Goal: Book appointment/travel/reservation

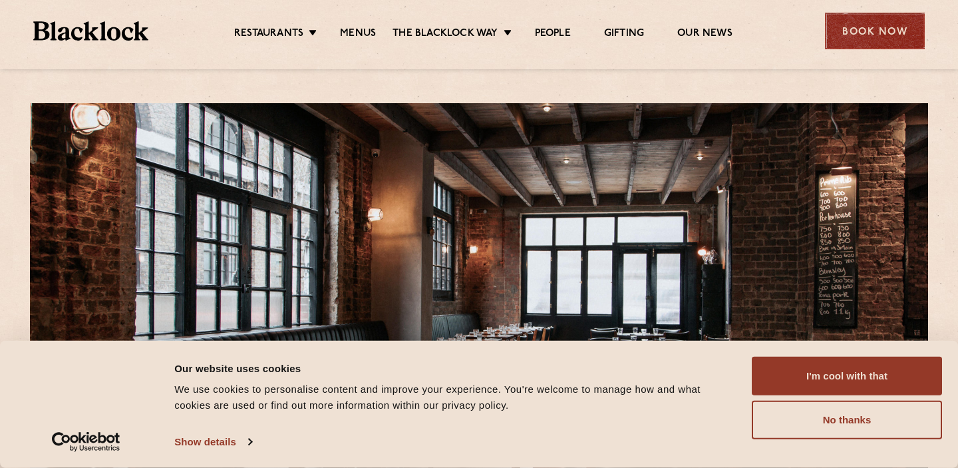
click at [859, 29] on div "Book Now" at bounding box center [875, 31] width 100 height 37
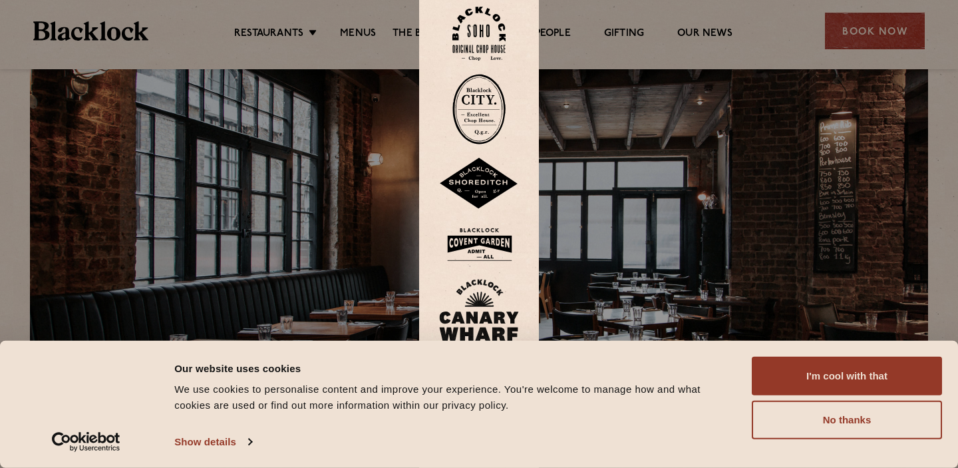
scroll to position [63, 0]
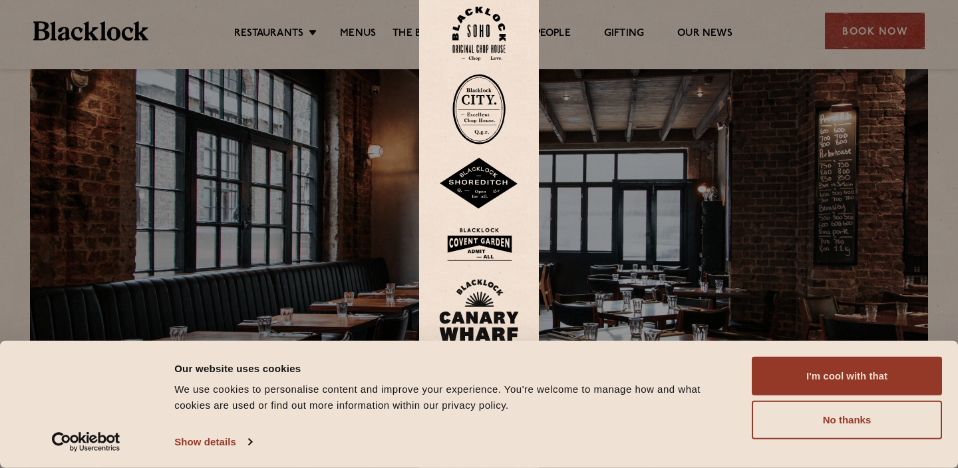
click at [481, 175] on img at bounding box center [479, 184] width 80 height 52
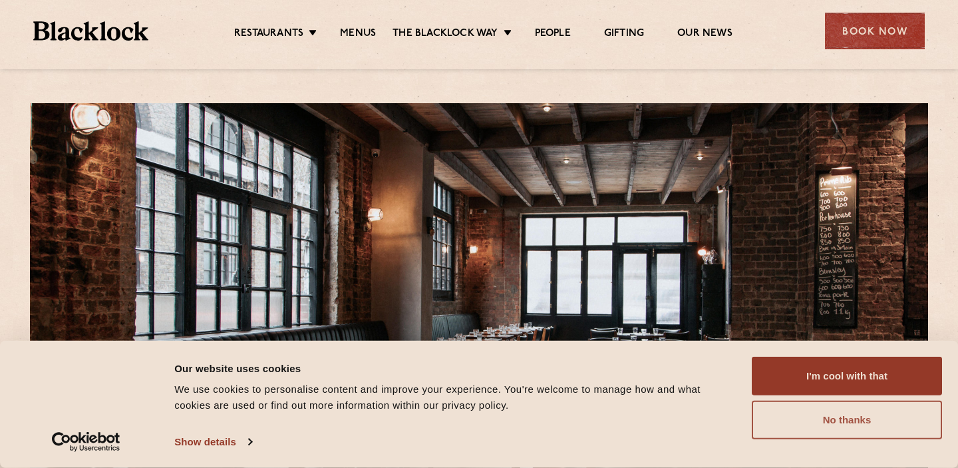
click at [814, 430] on button "No thanks" at bounding box center [847, 419] width 190 height 39
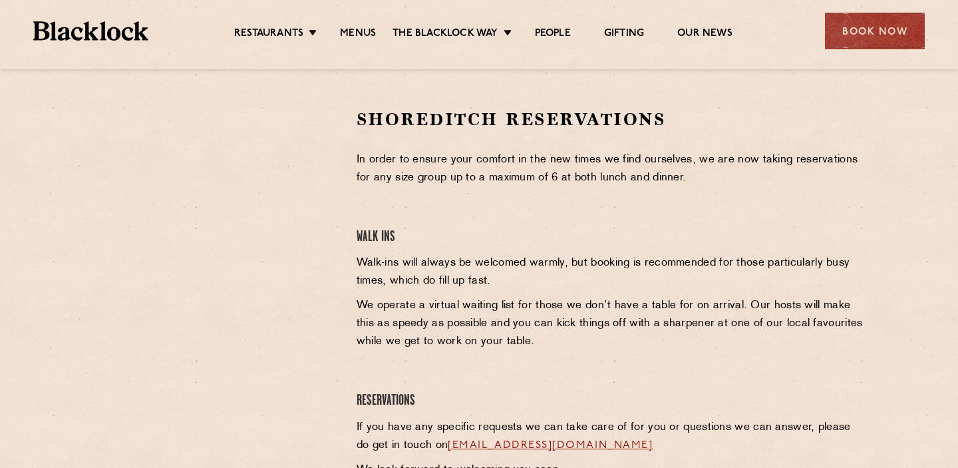
scroll to position [416, 0]
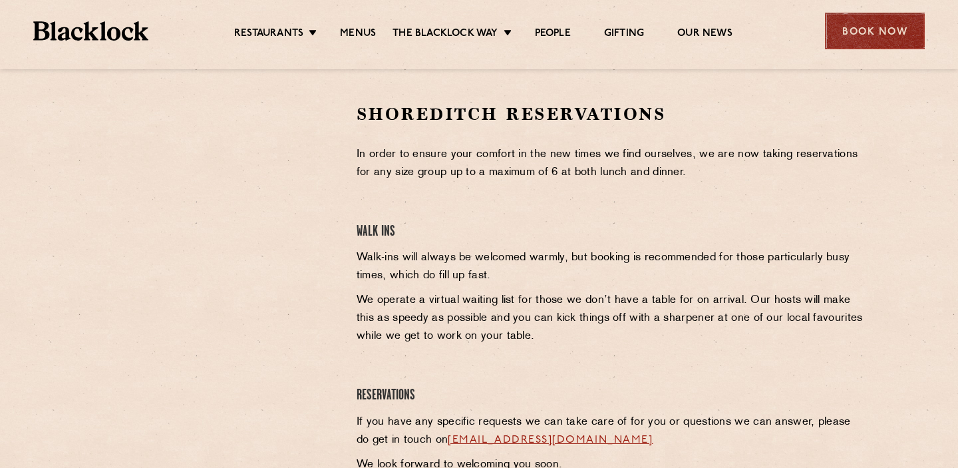
click at [862, 36] on div "Book Now" at bounding box center [875, 31] width 100 height 37
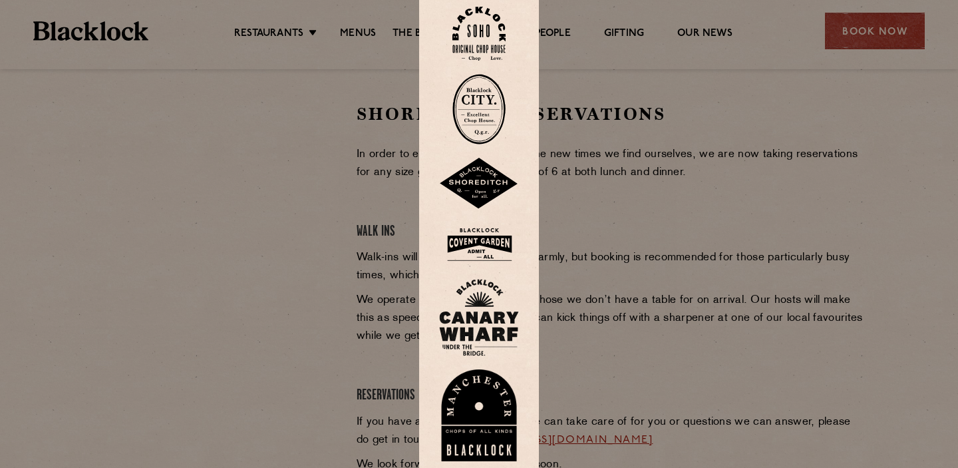
click at [287, 374] on div at bounding box center [479, 234] width 958 height 468
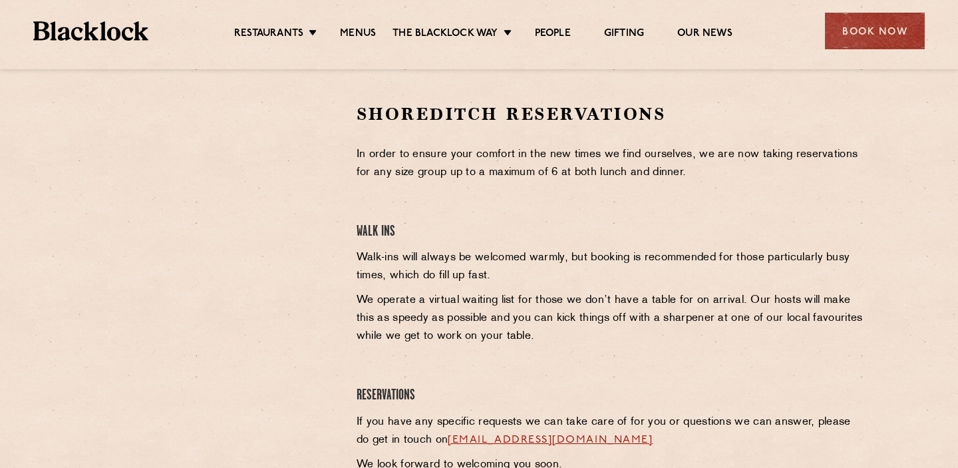
scroll to position [0, 0]
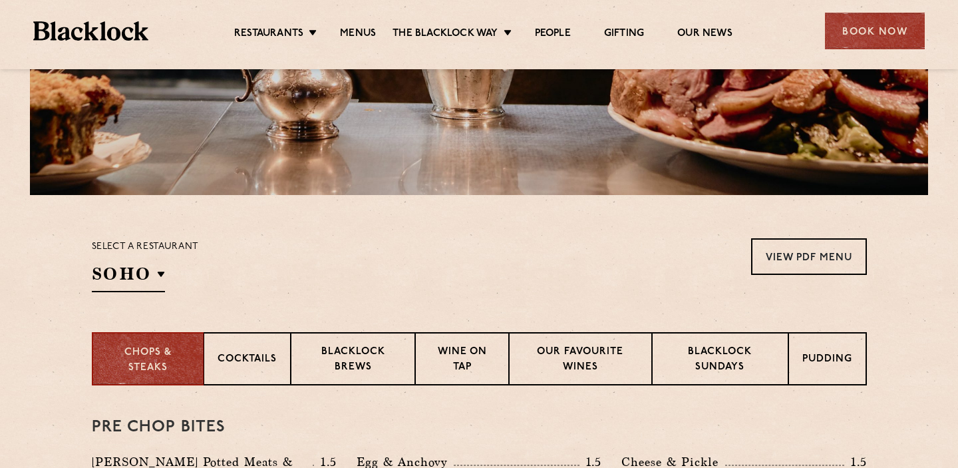
scroll to position [299, 0]
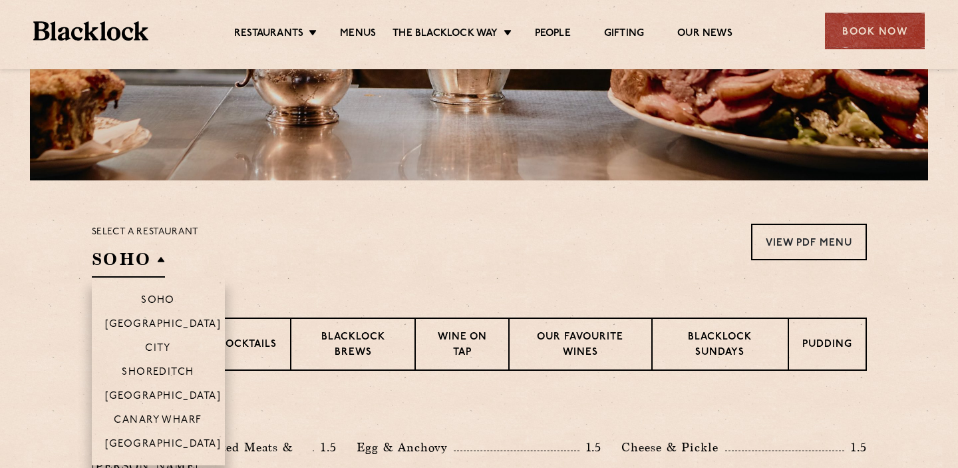
click at [149, 263] on h2 "SOHO" at bounding box center [128, 262] width 73 height 30
click at [164, 367] on p "Shoreditch" at bounding box center [158, 373] width 73 height 13
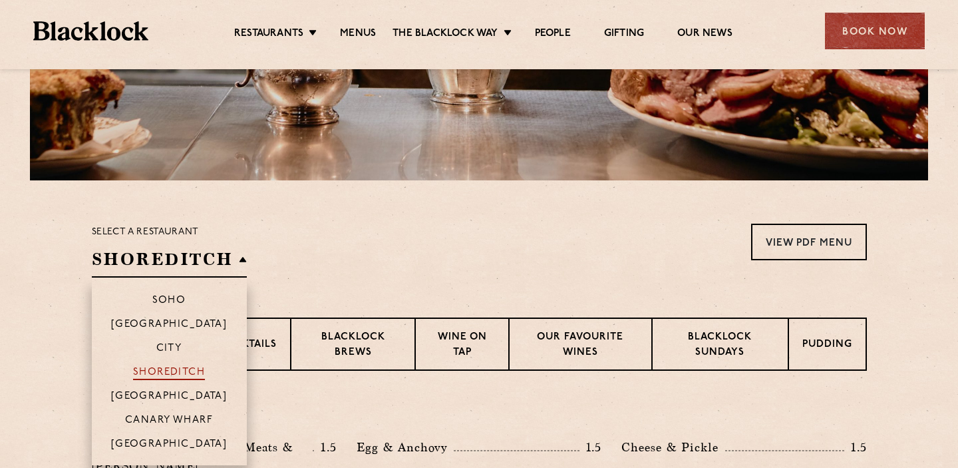
click at [170, 375] on p "Shoreditch" at bounding box center [169, 373] width 73 height 13
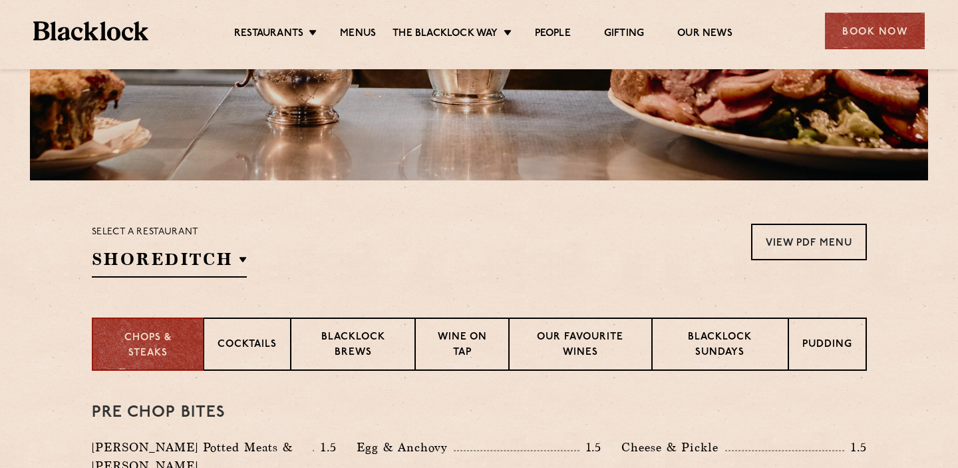
click at [35, 329] on section "Chops & Steaks Cocktails Blacklock Brews Wine on Tap Our favourite wines Blackl…" at bounding box center [479, 343] width 958 height 53
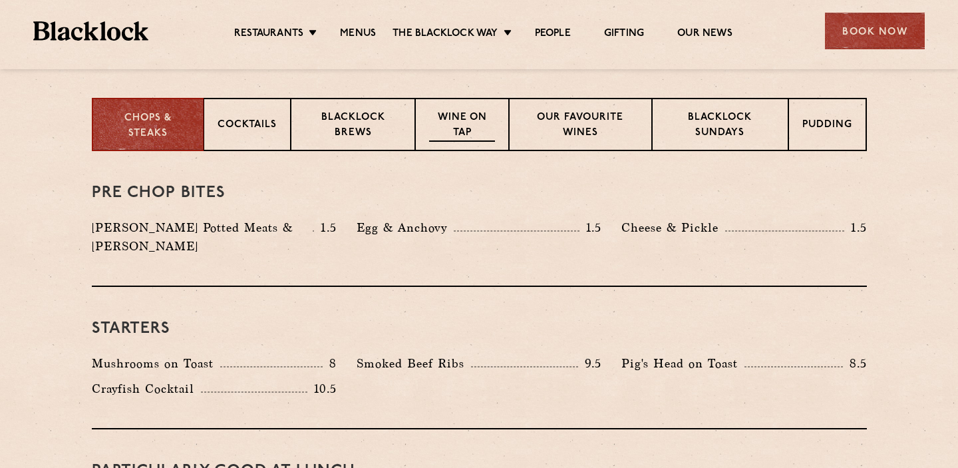
scroll to position [528, 0]
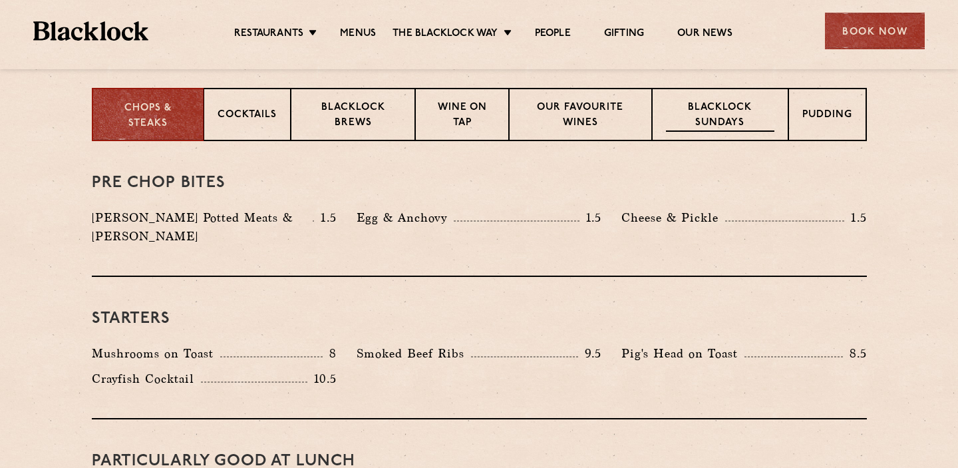
click at [686, 124] on p "Blacklock Sundays" at bounding box center [720, 115] width 108 height 31
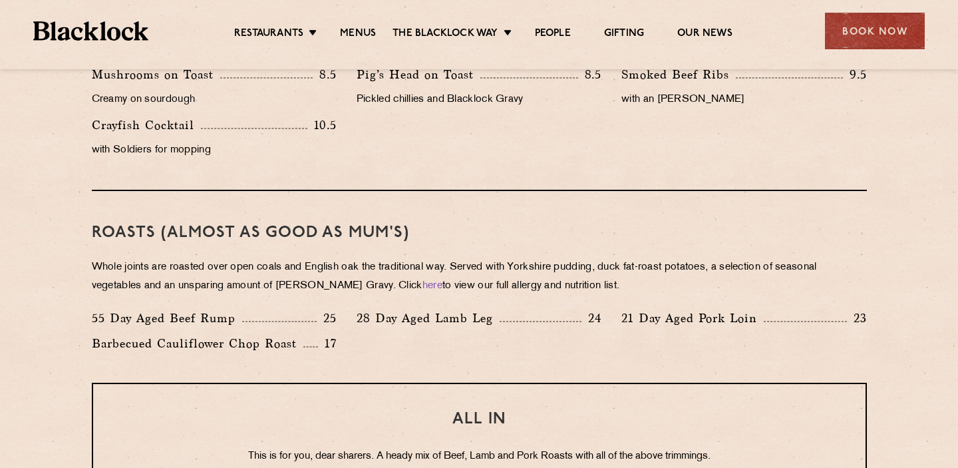
scroll to position [885, 0]
